Goal: Information Seeking & Learning: Learn about a topic

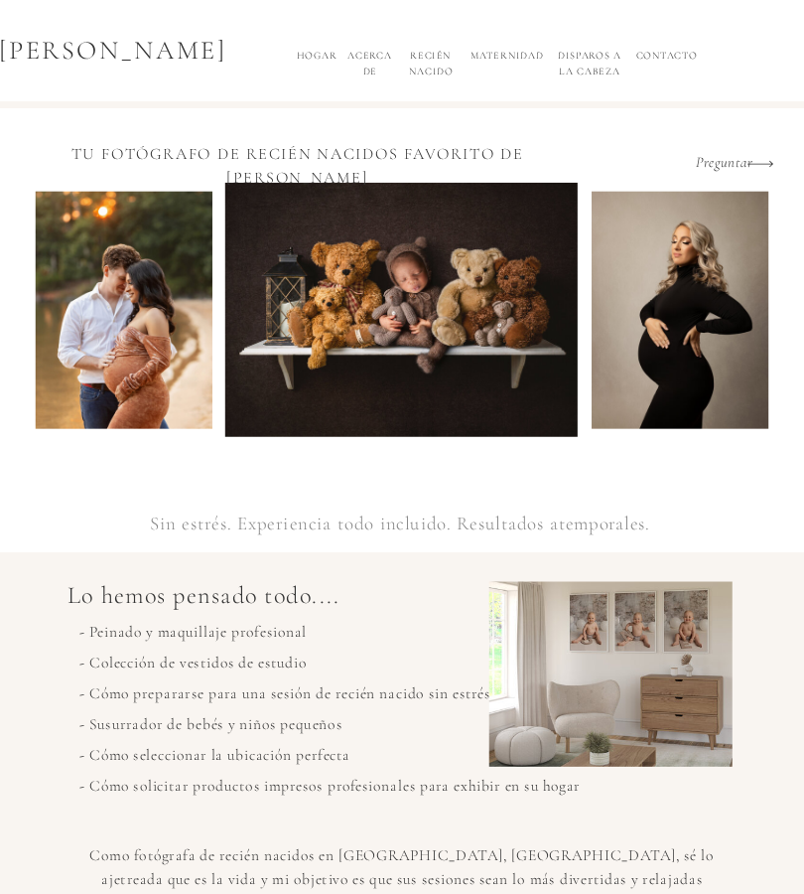
click at [491, 52] on font "Maternidad" at bounding box center [507, 56] width 73 height 12
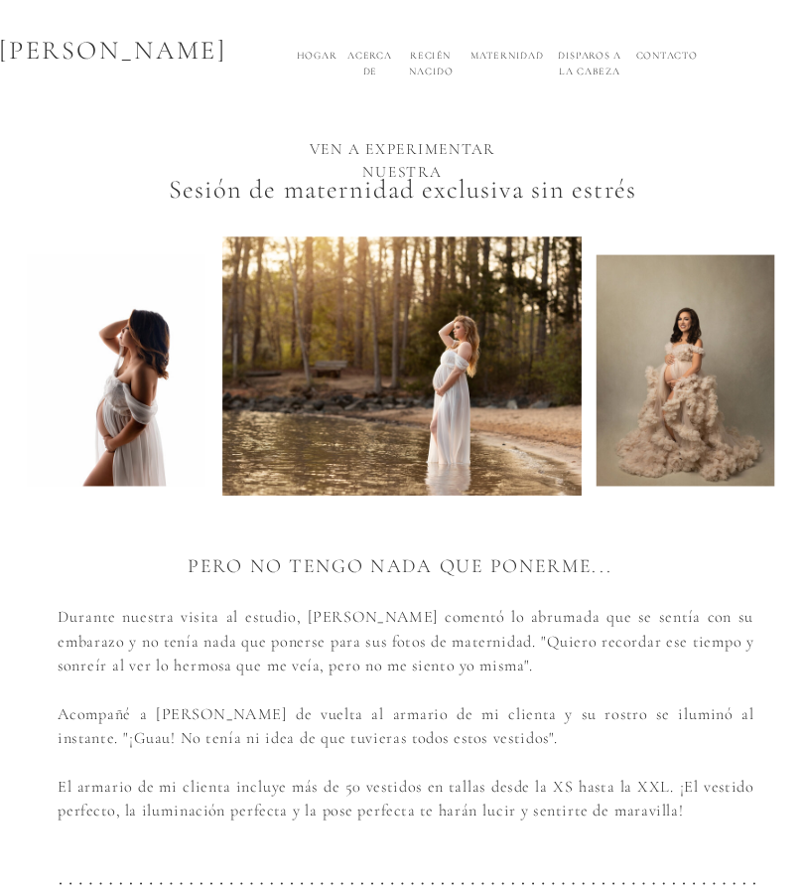
click at [494, 55] on font "Maternidad" at bounding box center [507, 56] width 73 height 12
click at [499, 62] on font "Maternidad" at bounding box center [507, 56] width 73 height 12
click at [496, 52] on font "Maternidad" at bounding box center [507, 56] width 73 height 12
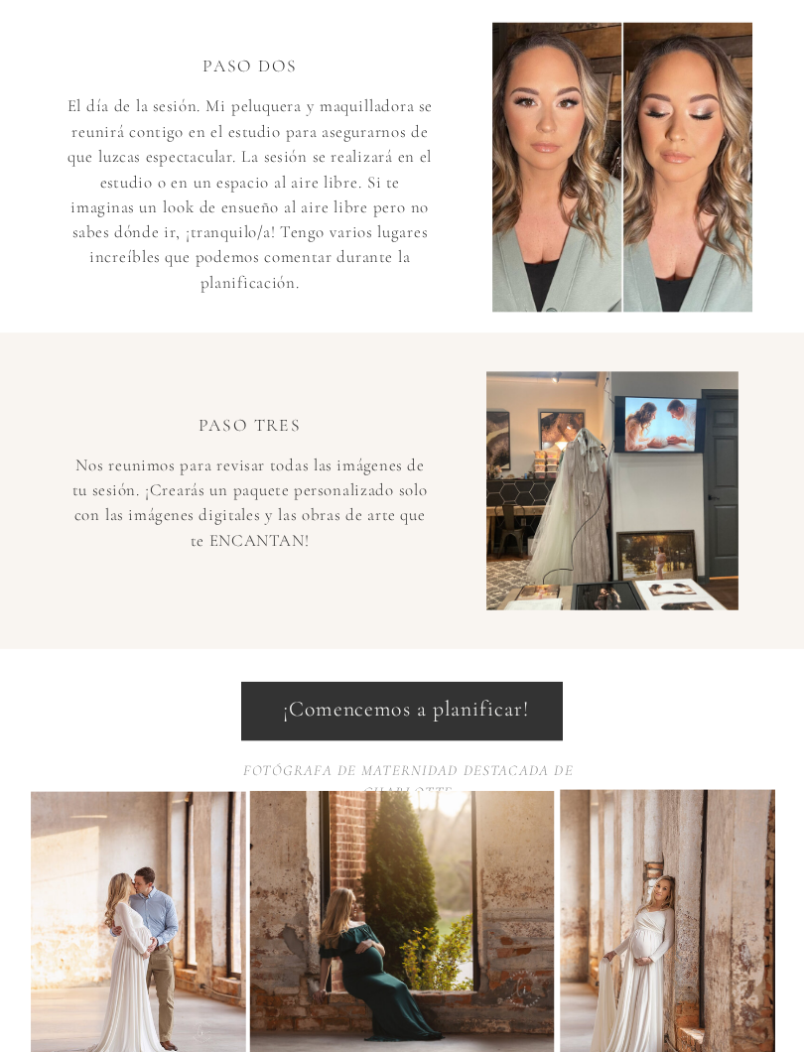
scroll to position [1294, 0]
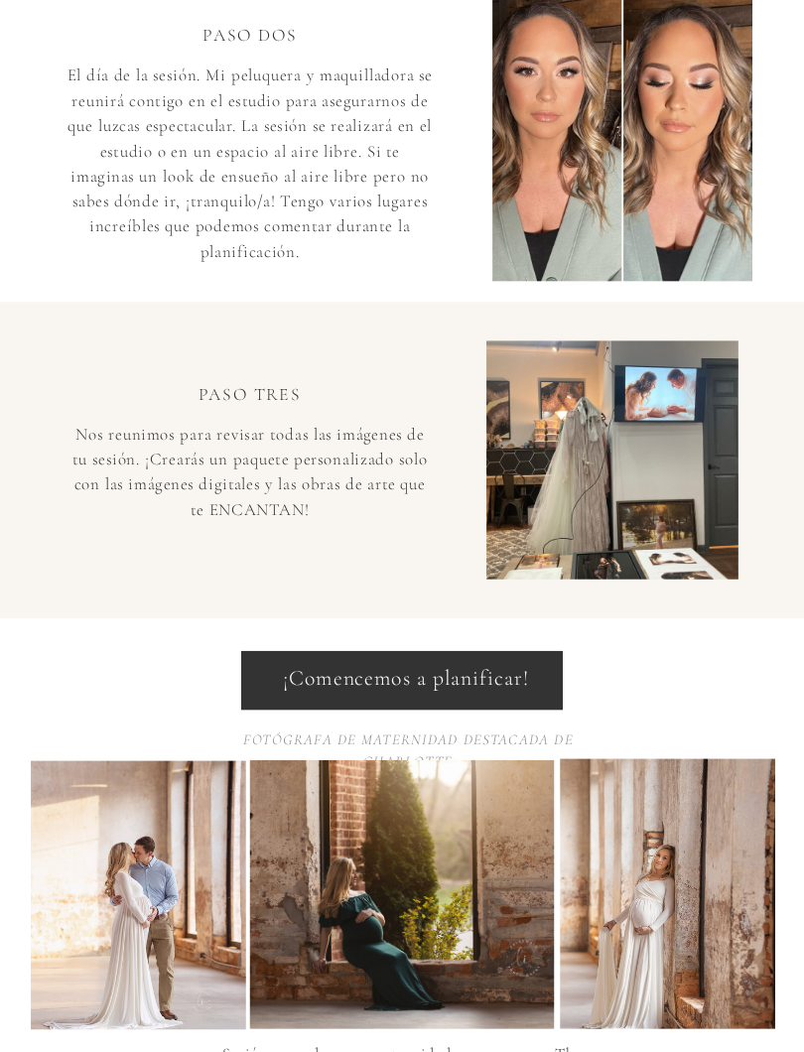
click at [272, 682] on p "¡Comencemos a planificar!" at bounding box center [406, 684] width 276 height 45
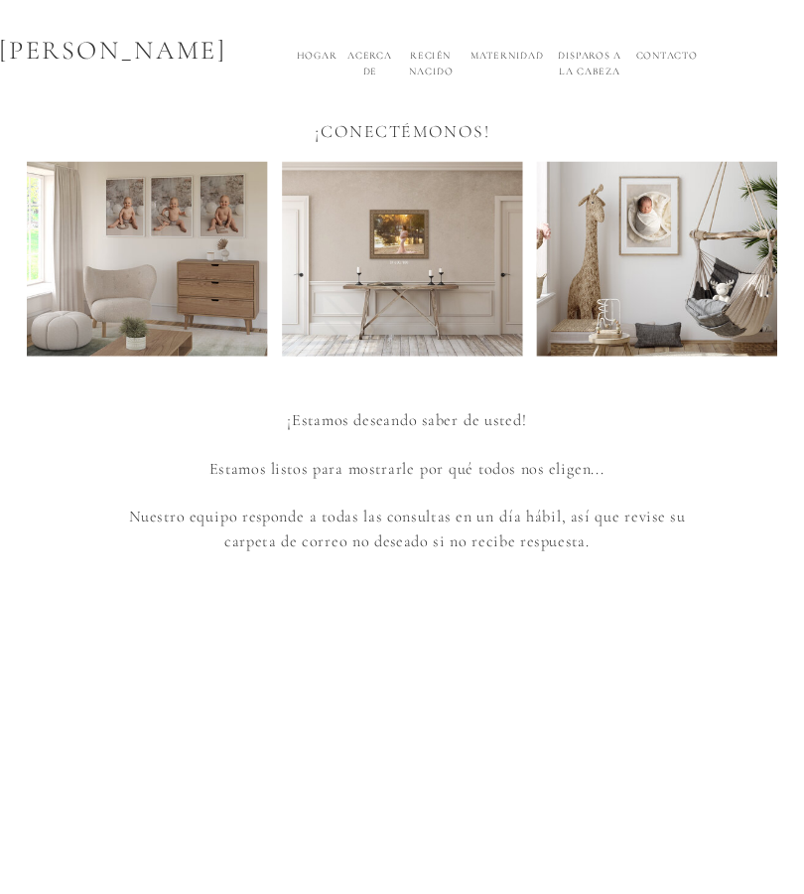
click at [570, 67] on font "Disparos a la cabeza" at bounding box center [590, 63] width 64 height 27
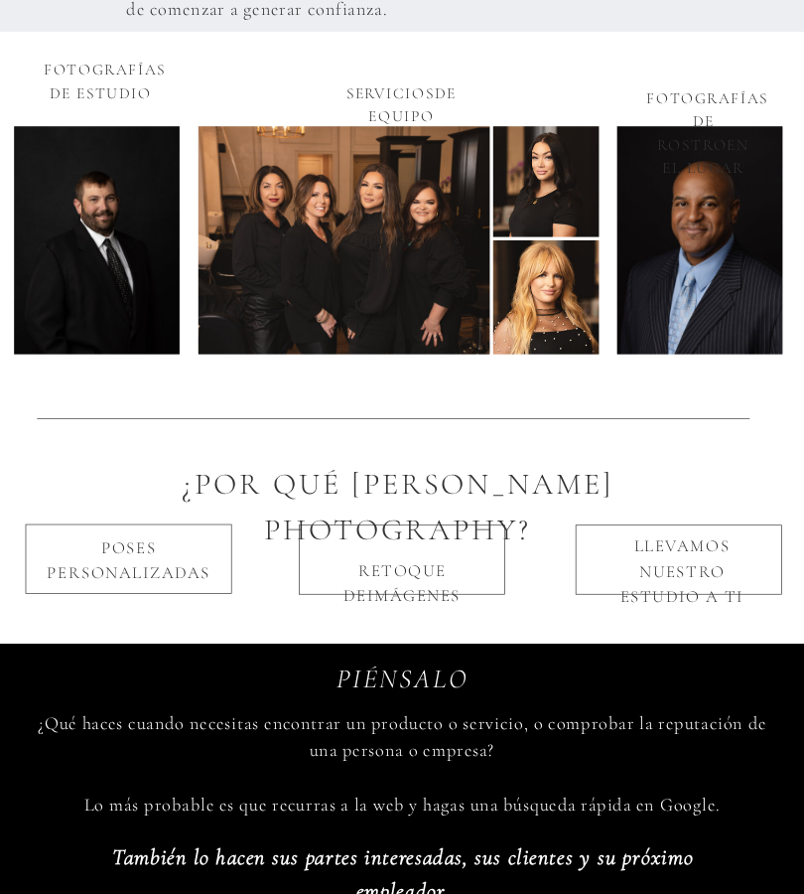
scroll to position [876, 0]
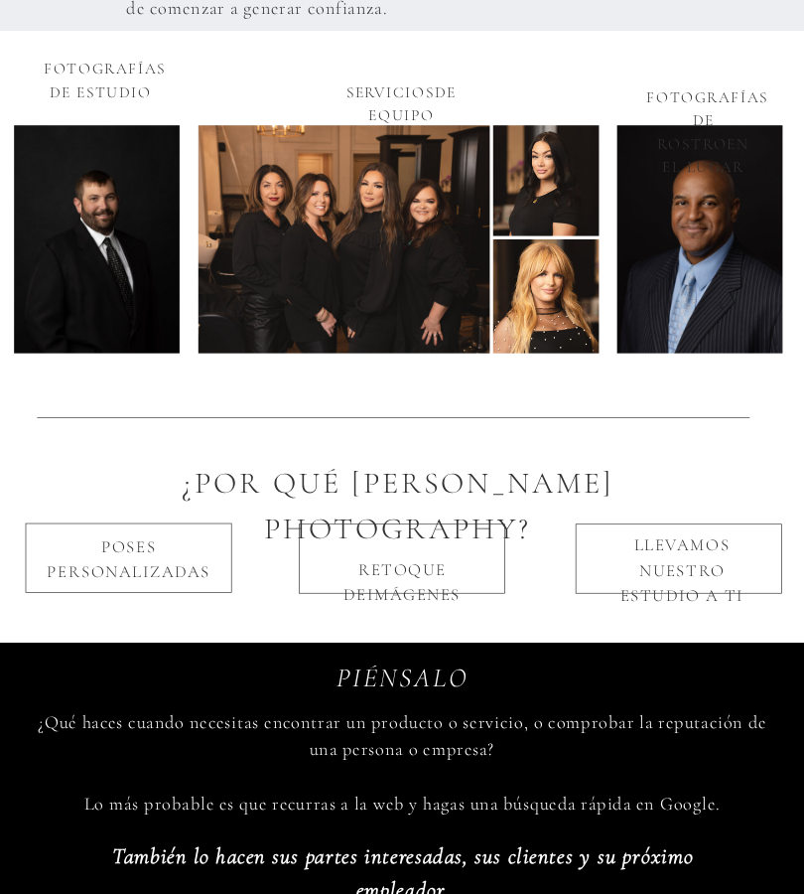
click at [81, 554] on p "Poses personalizadas" at bounding box center [129, 565] width 183 height 58
click at [105, 552] on font "Poses personalizadas" at bounding box center [129, 561] width 164 height 46
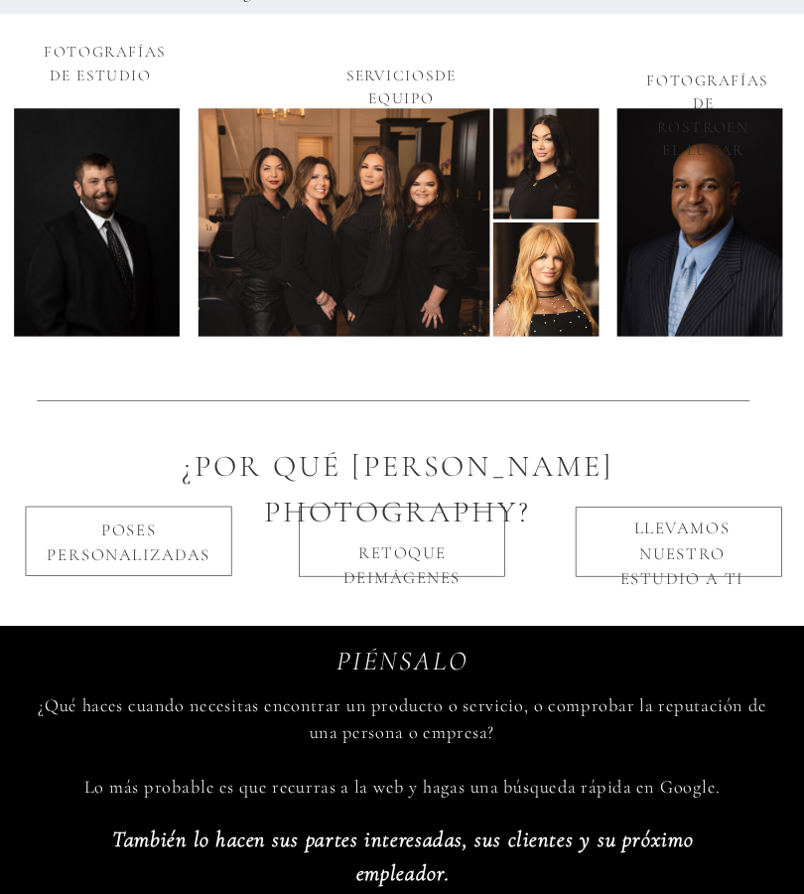
click at [105, 525] on font "Poses personalizadas" at bounding box center [129, 543] width 164 height 46
click at [109, 550] on font "Poses personalizadas" at bounding box center [129, 543] width 164 height 46
click at [113, 542] on p "Poses personalizadas" at bounding box center [129, 547] width 183 height 58
click at [131, 537] on font "Poses personalizadas" at bounding box center [129, 543] width 164 height 46
click at [150, 540] on font "Poses personalizadas" at bounding box center [129, 543] width 164 height 46
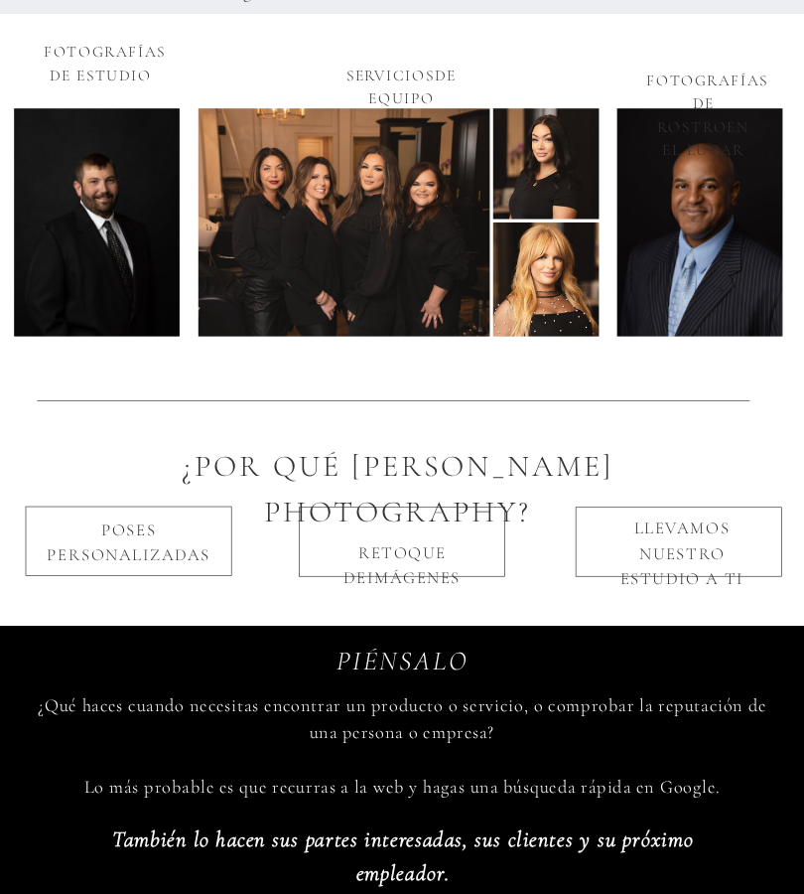
click at [151, 541] on p "Poses personalizadas" at bounding box center [129, 547] width 183 height 58
click at [152, 528] on font "Poses personalizadas" at bounding box center [129, 543] width 164 height 46
click at [340, 550] on p "Retoque de imágenes" at bounding box center [402, 541] width 183 height 51
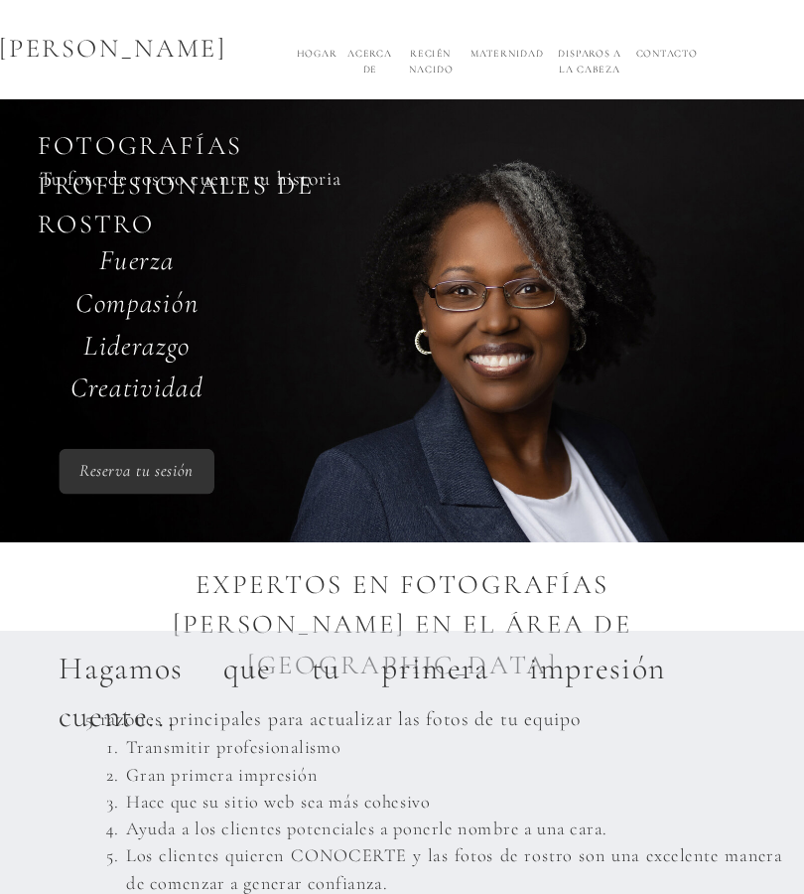
scroll to position [0, 0]
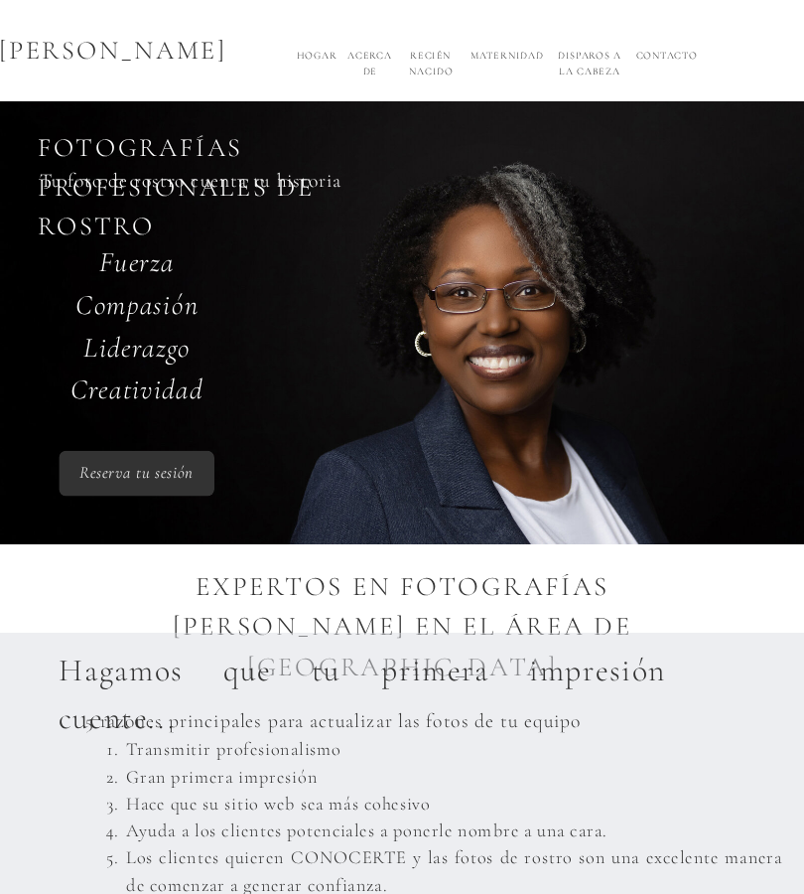
click at [87, 313] on font "Compasión" at bounding box center [136, 305] width 122 height 34
click at [98, 411] on h2 "Fuerza Compasión Liderazgo Creatividad" at bounding box center [137, 336] width 183 height 191
click at [309, 59] on font "Hogar" at bounding box center [317, 56] width 41 height 12
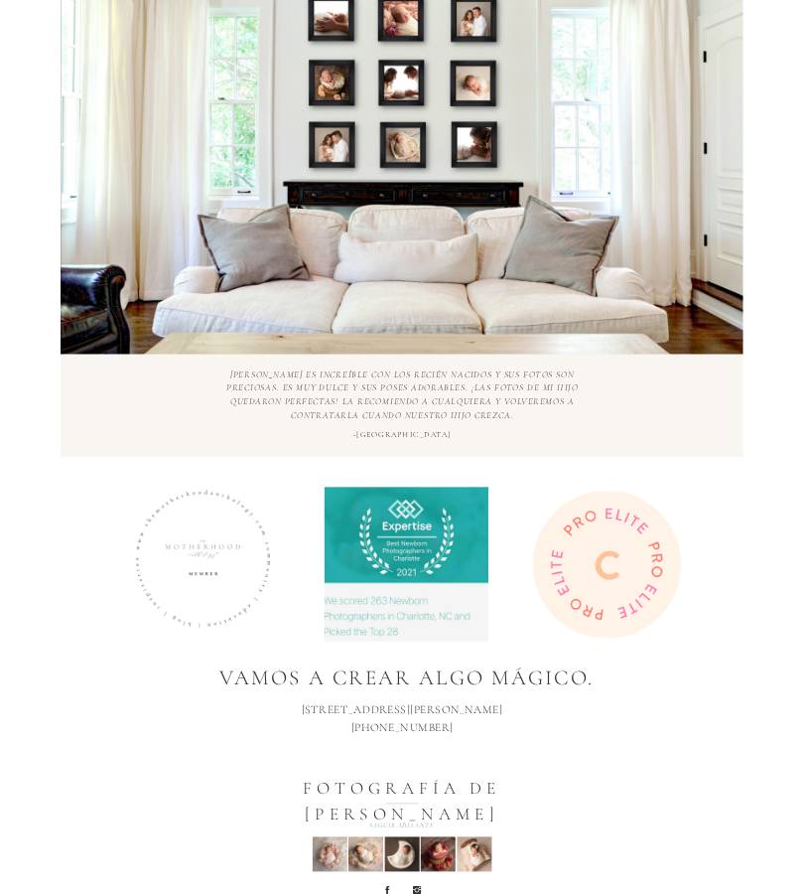
scroll to position [6514, 0]
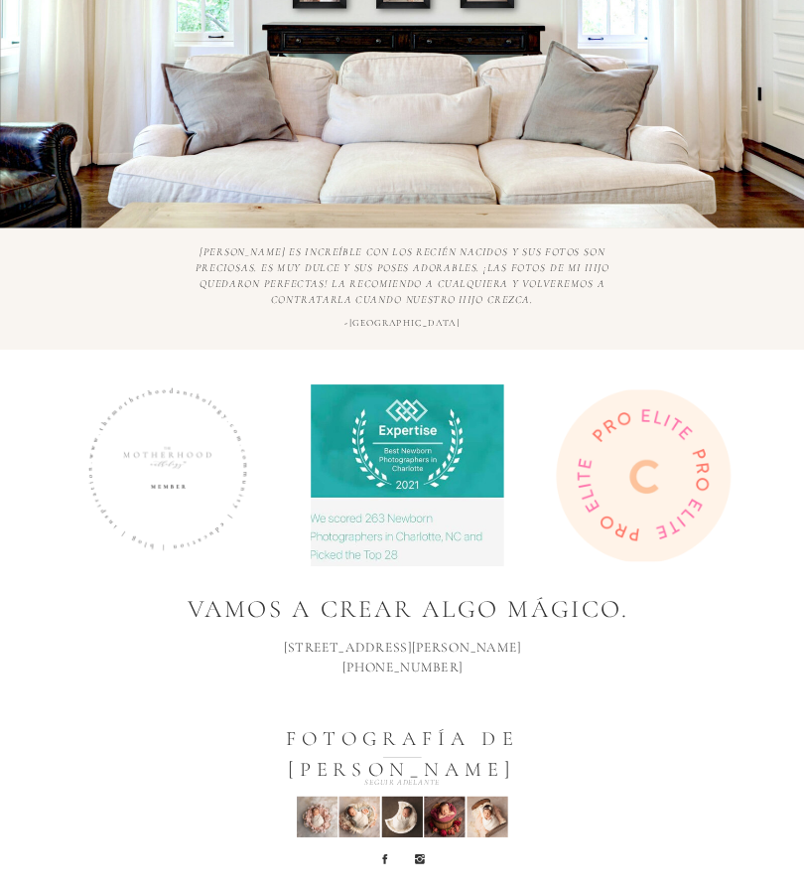
click at [419, 866] on div at bounding box center [419, 859] width 13 height 13
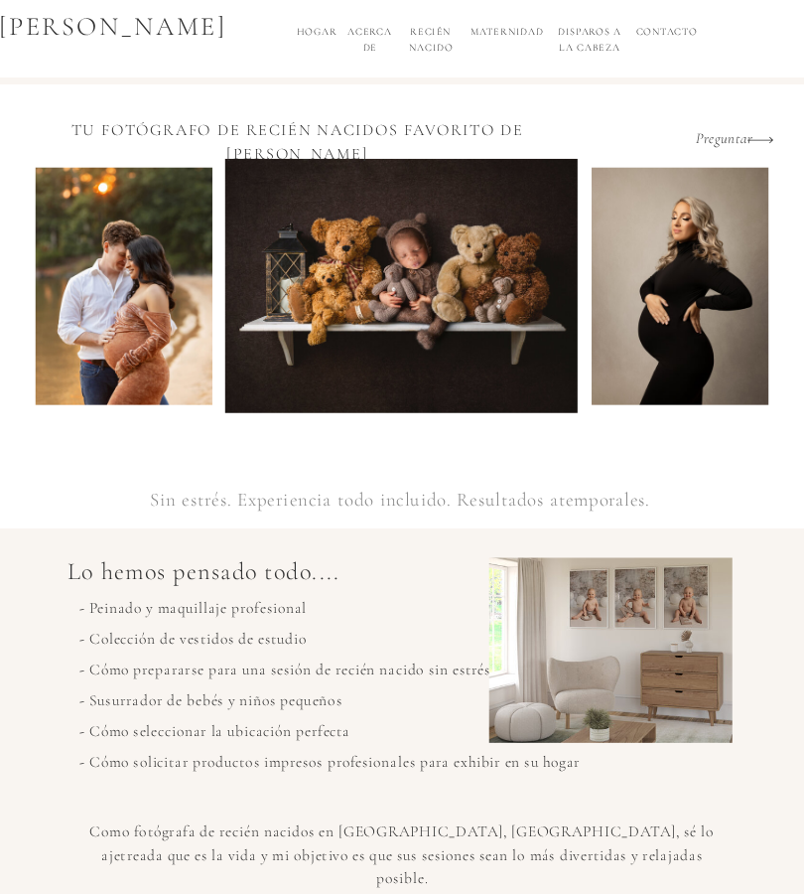
scroll to position [0, 0]
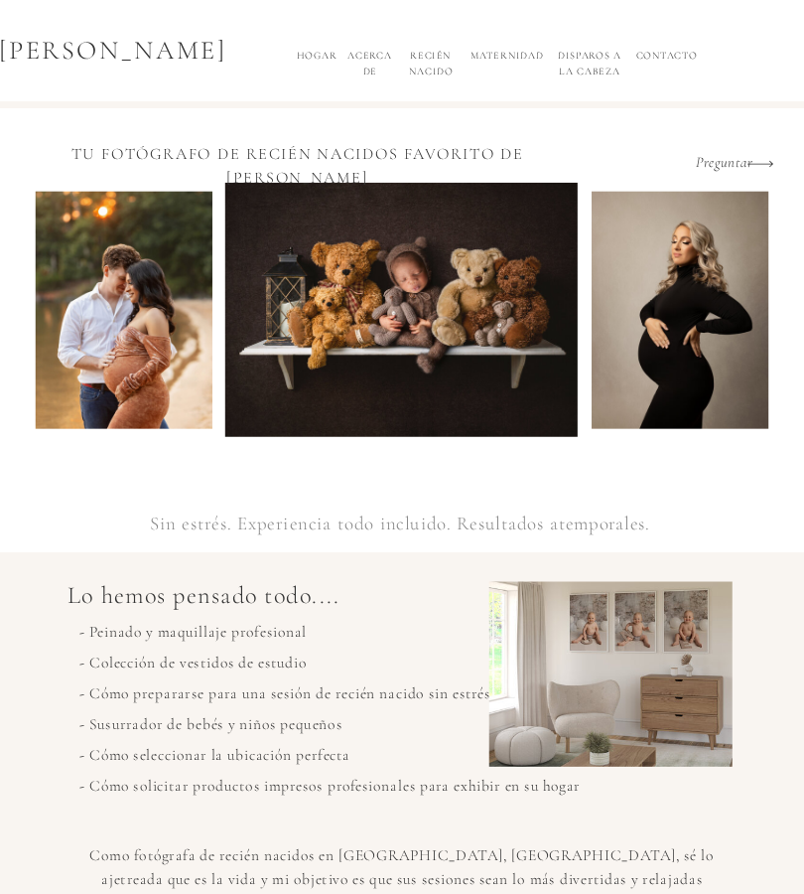
click at [372, 69] on font "Acerca de" at bounding box center [369, 63] width 45 height 27
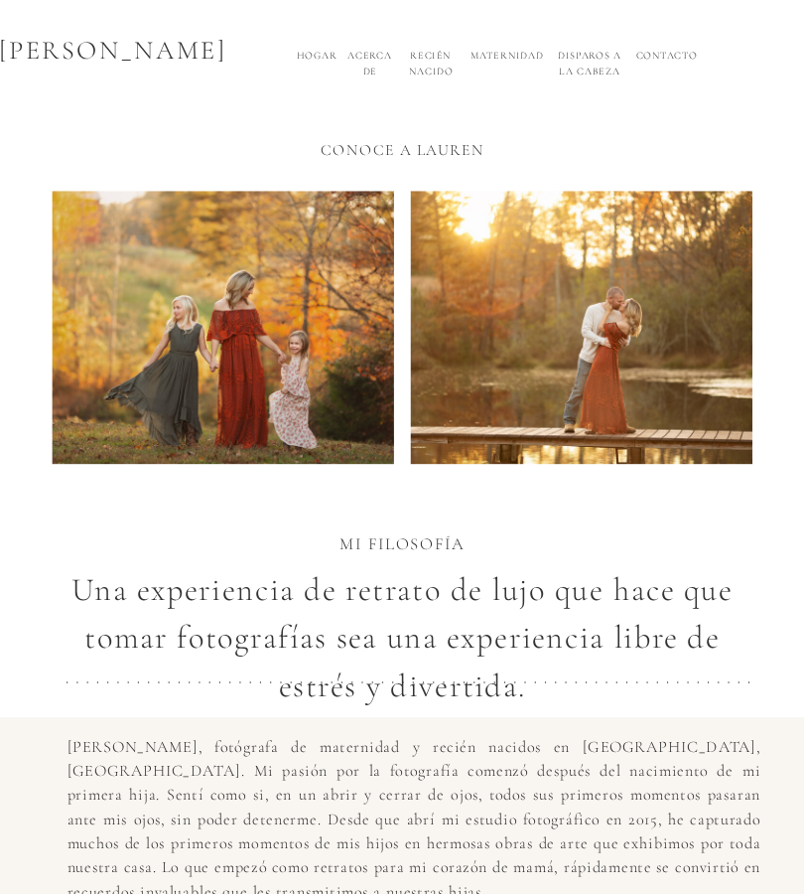
click at [311, 69] on h2 "Hogar" at bounding box center [317, 60] width 43 height 22
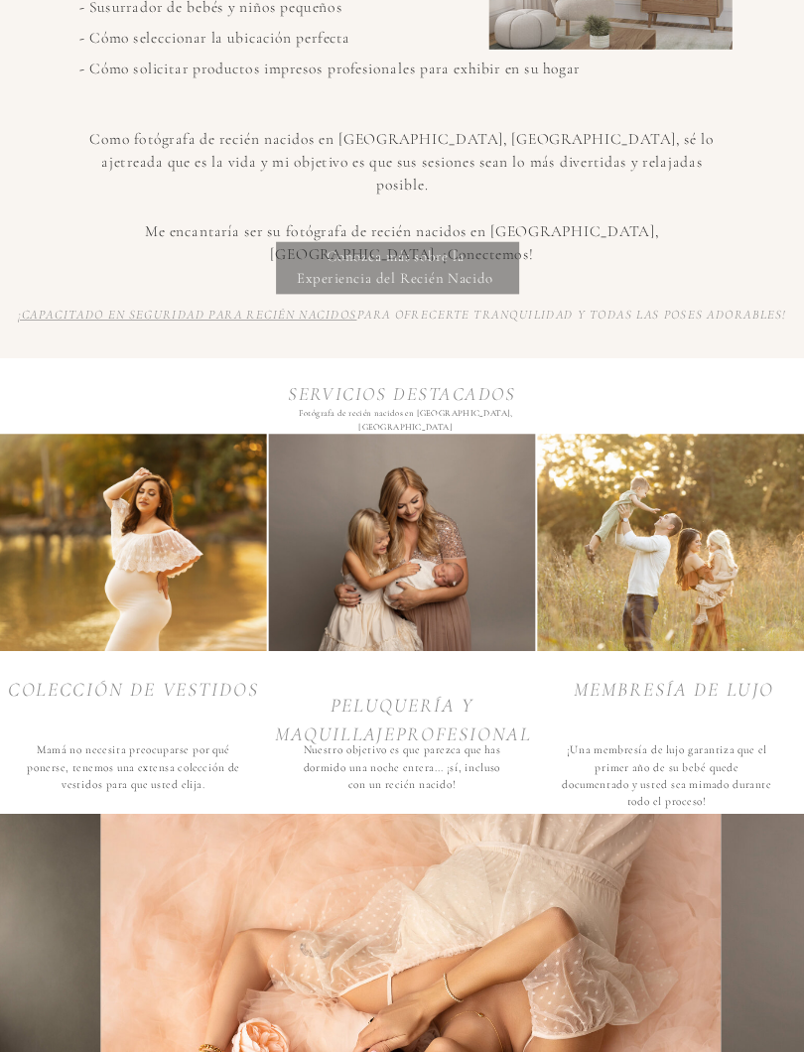
scroll to position [717, 0]
click at [391, 722] on font "Peluquería y maquillaje" at bounding box center [374, 720] width 199 height 53
click at [390, 583] on div at bounding box center [402, 542] width 267 height 217
click at [383, 744] on font "Nuestro objetivo es que parezca que has dormido una noche entera... ¡sí, inclus…" at bounding box center [403, 767] width 198 height 49
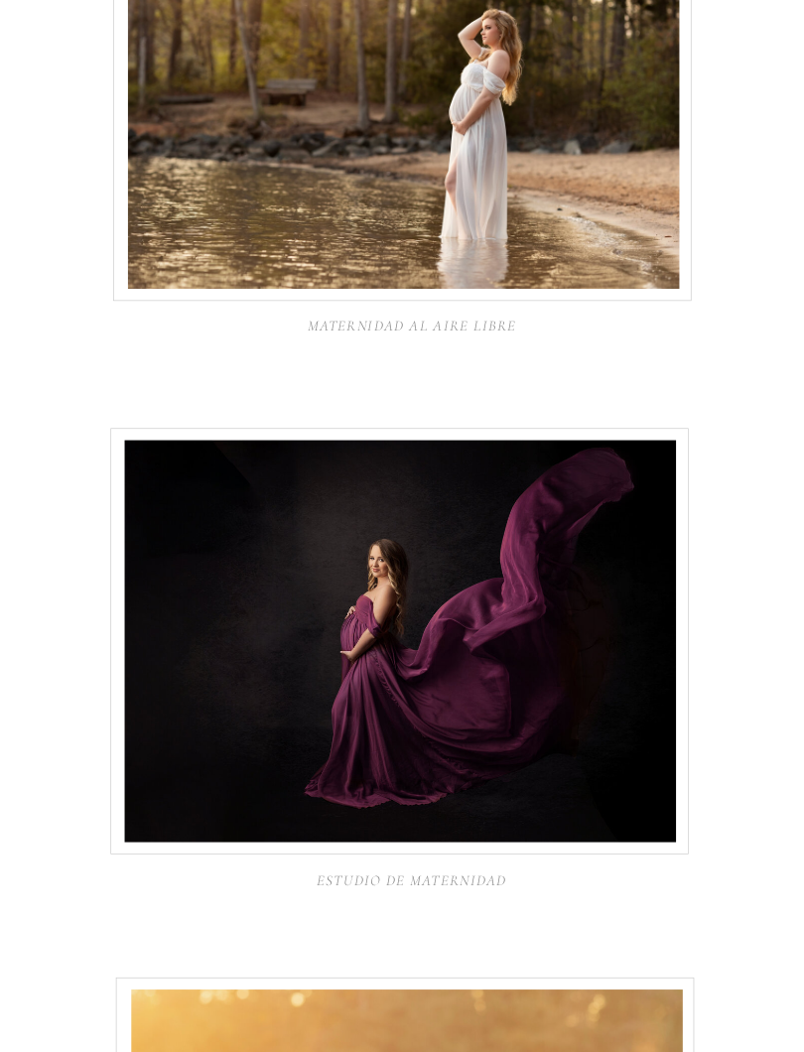
scroll to position [4208, 0]
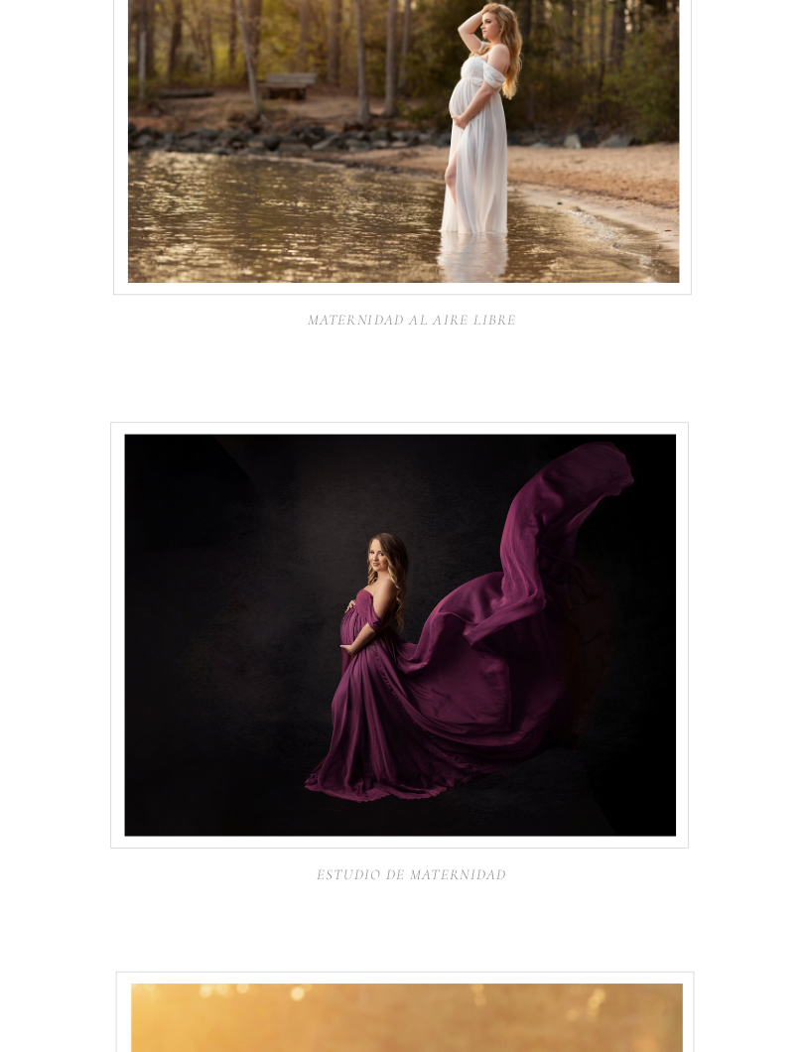
click at [181, 788] on div at bounding box center [401, 636] width 552 height 402
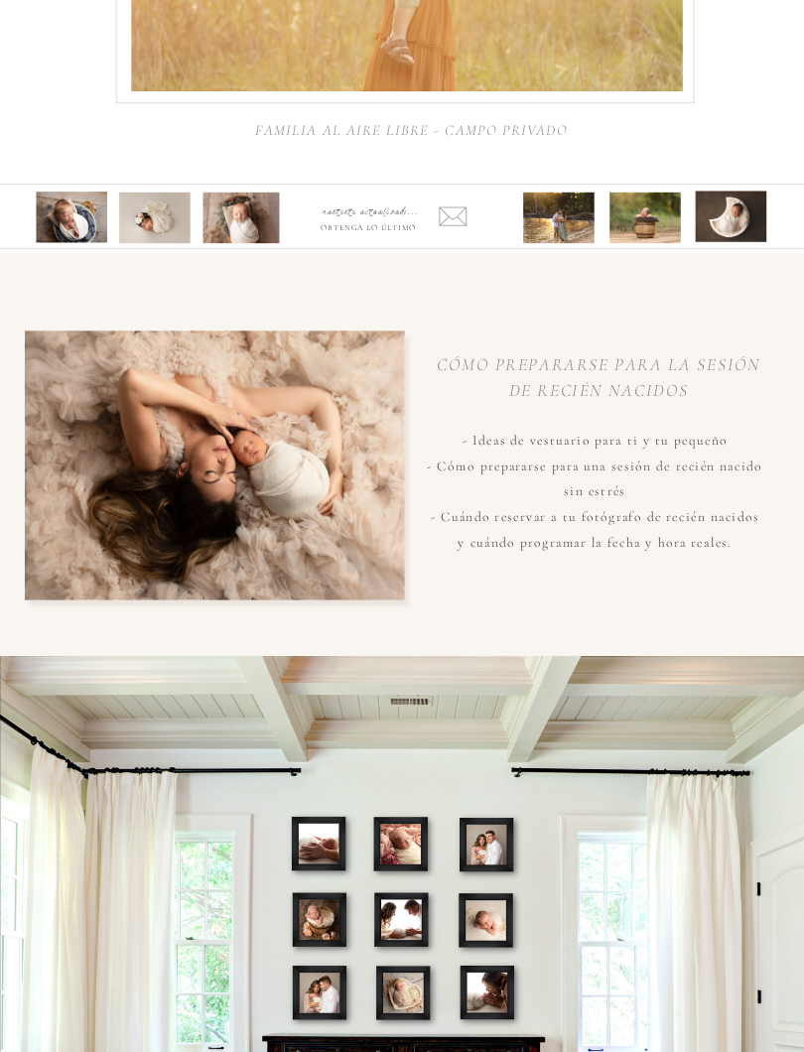
scroll to position [5502, 0]
click at [97, 566] on div at bounding box center [215, 465] width 380 height 269
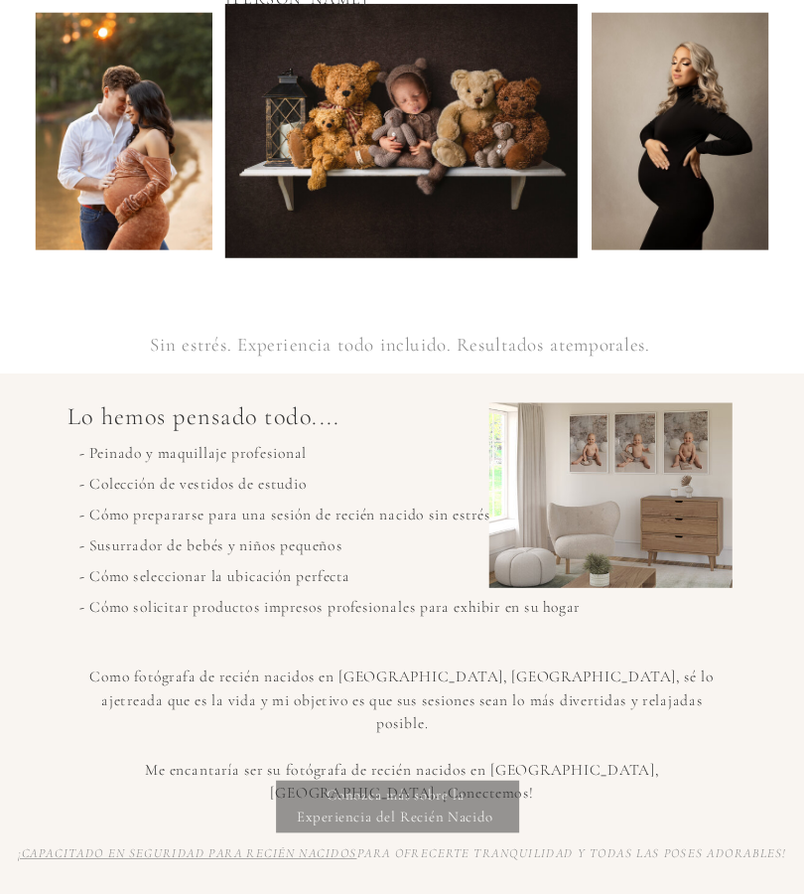
scroll to position [0, 0]
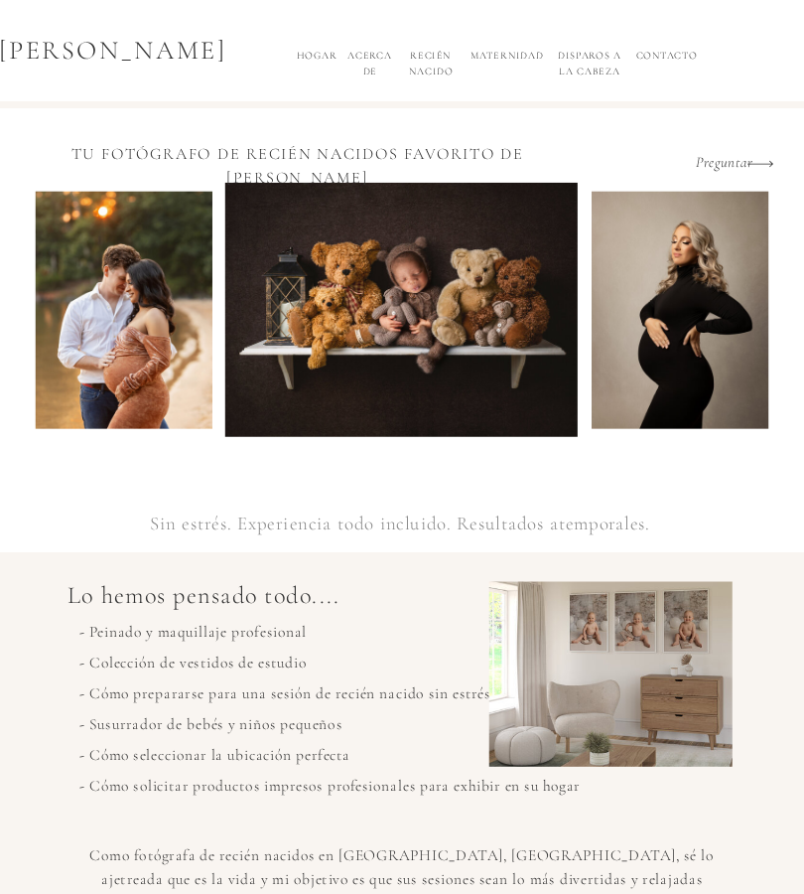
click at [313, 69] on h2 "Hogar" at bounding box center [317, 60] width 43 height 22
click at [661, 50] on font "Contacto" at bounding box center [667, 56] width 62 height 12
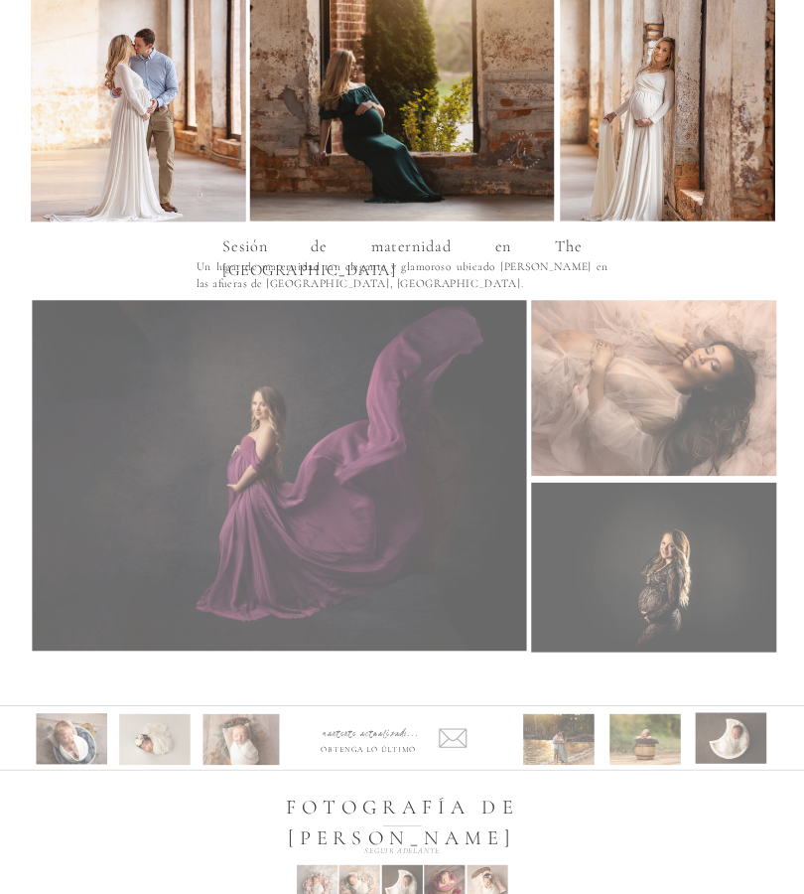
scroll to position [2170, 0]
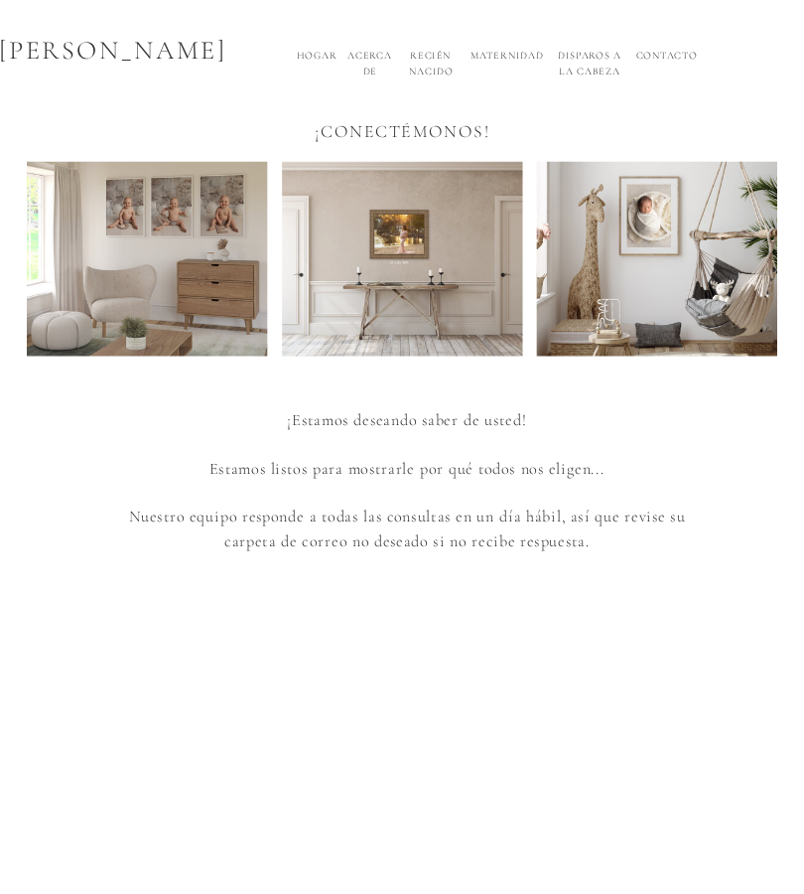
click at [327, 64] on h2 "Hogar" at bounding box center [317, 60] width 43 height 22
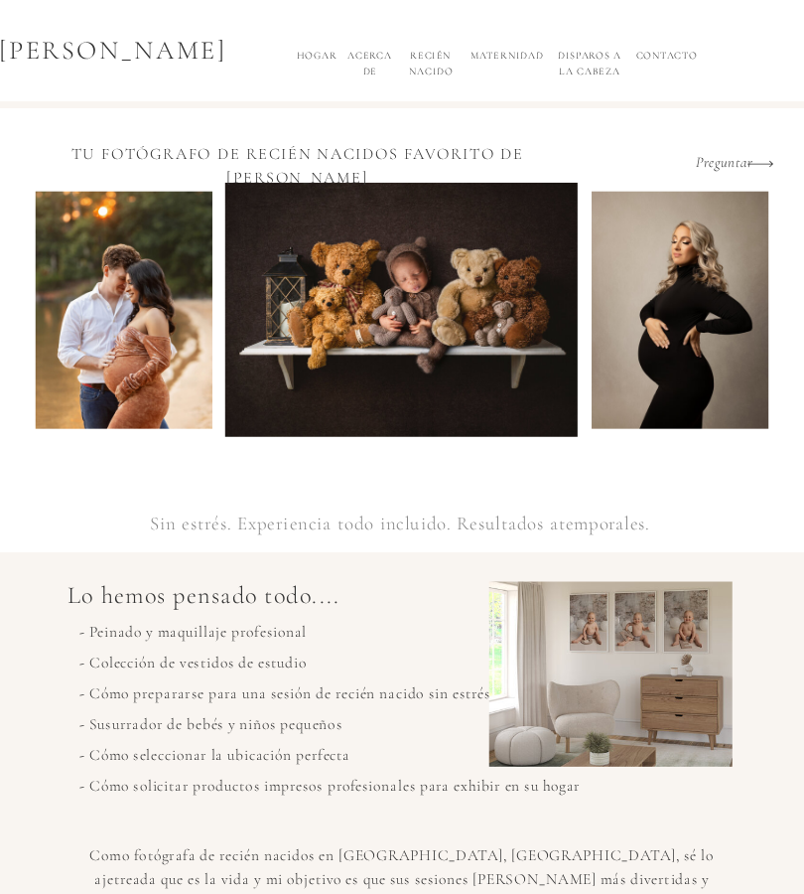
click at [700, 162] on font "Preguntar" at bounding box center [725, 163] width 58 height 18
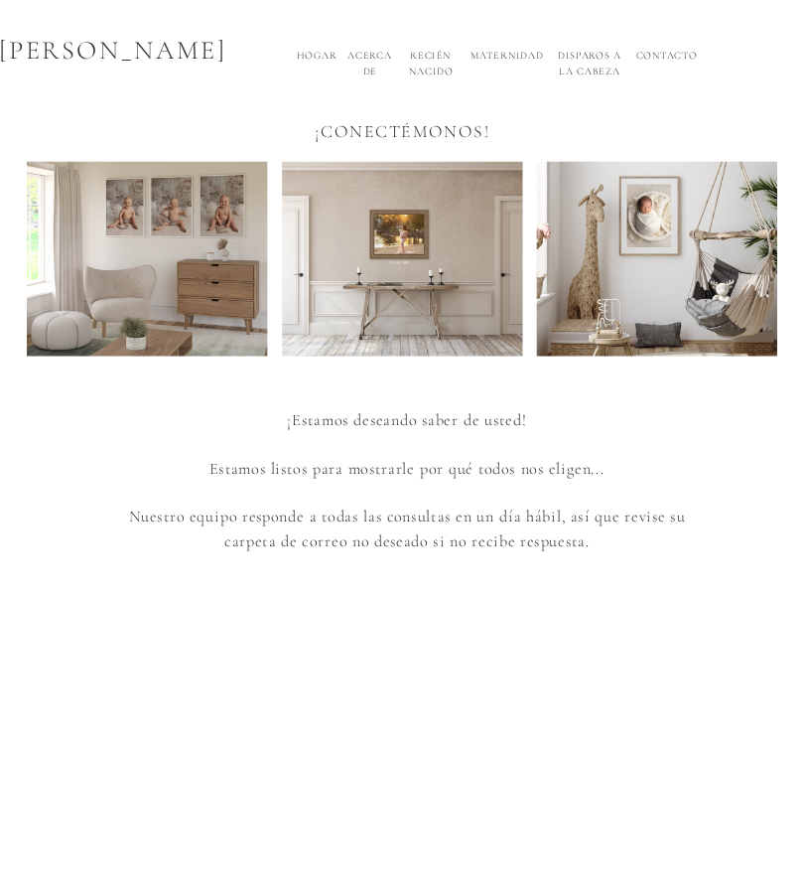
click at [363, 75] on font "Acerca de" at bounding box center [369, 63] width 45 height 27
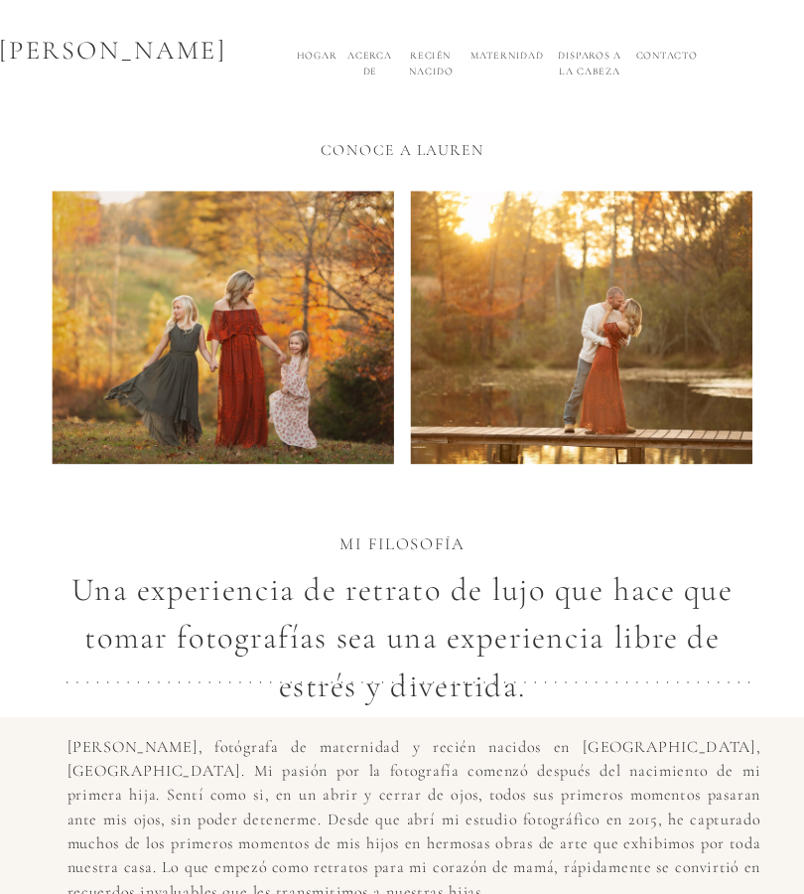
click at [489, 59] on font "Maternidad" at bounding box center [507, 56] width 73 height 12
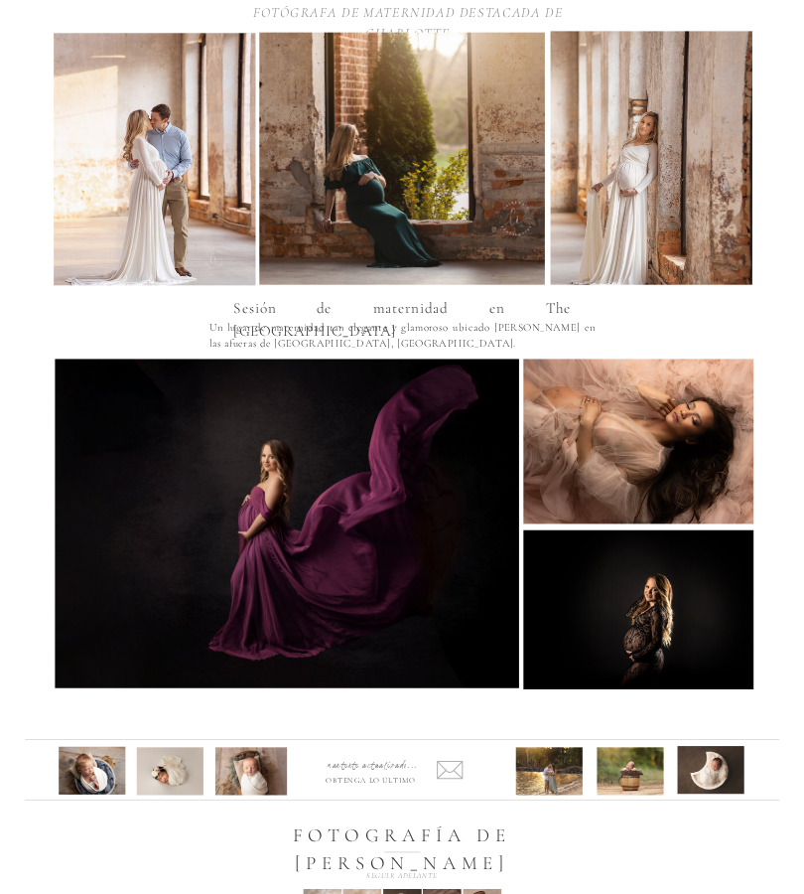
scroll to position [2170, 0]
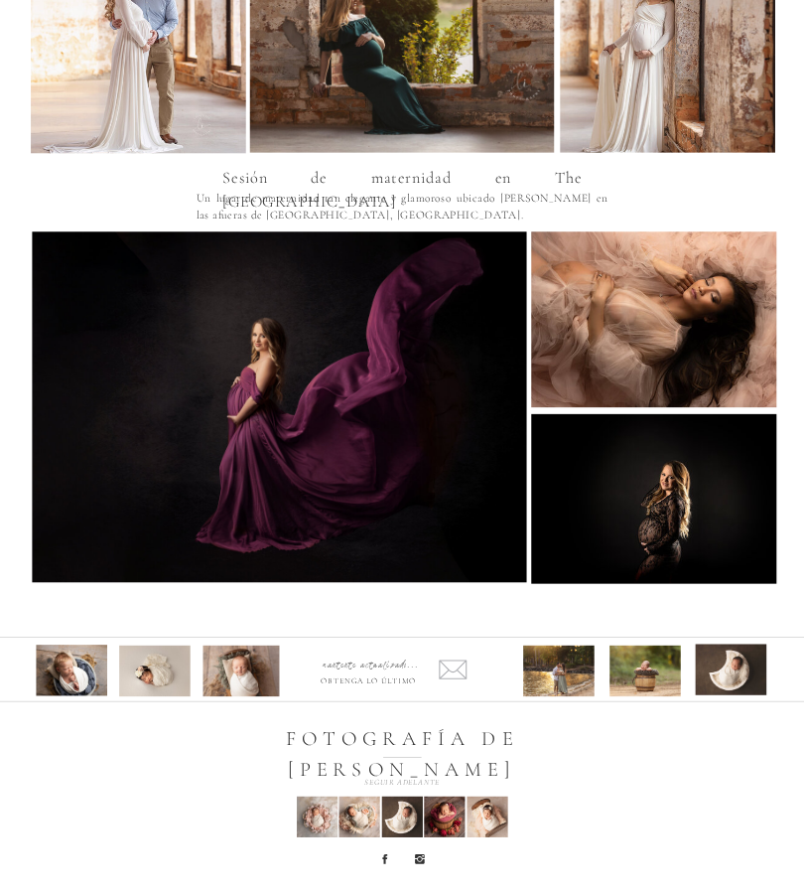
click at [418, 860] on icon at bounding box center [419, 859] width 13 height 13
